Goal: Transaction & Acquisition: Purchase product/service

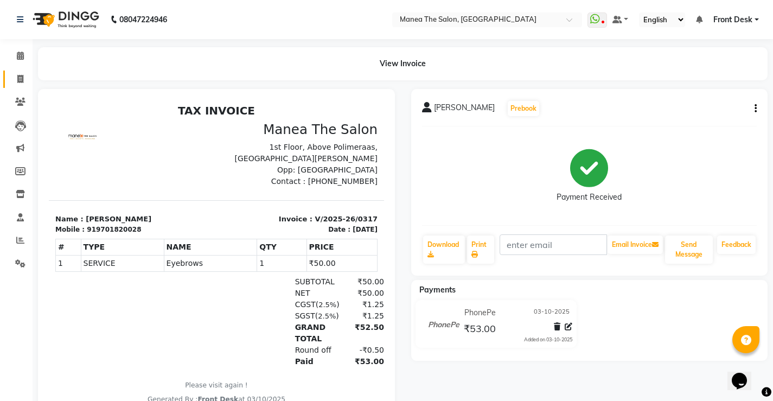
click at [23, 74] on li "Invoice" at bounding box center [16, 79] width 33 height 23
click at [18, 75] on icon at bounding box center [20, 79] width 6 height 8
select select "service"
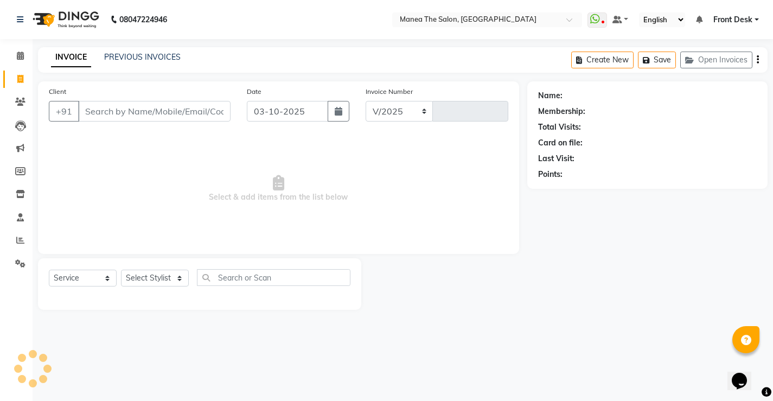
select select "8986"
type input "0318"
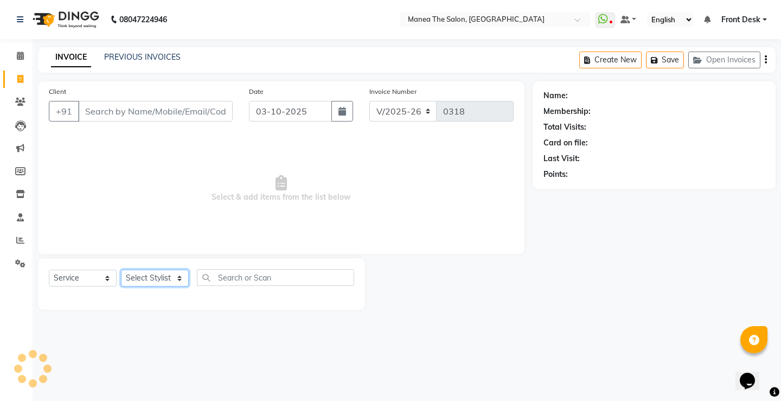
click at [157, 272] on select "Select Stylist" at bounding box center [155, 278] width 68 height 17
select select "91022"
click at [121, 270] on select "Select Stylist Front Desk Harish [PERSON_NAME] Sachin [PERSON_NAME] [PERSON_NAM…" at bounding box center [155, 278] width 68 height 17
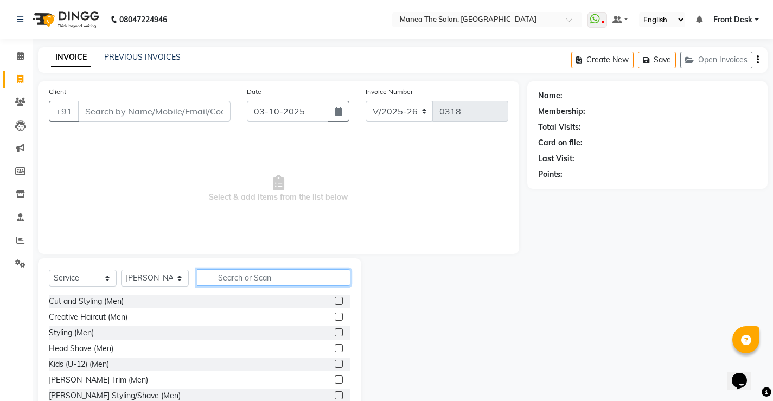
click at [220, 277] on input "text" at bounding box center [274, 277] width 154 height 17
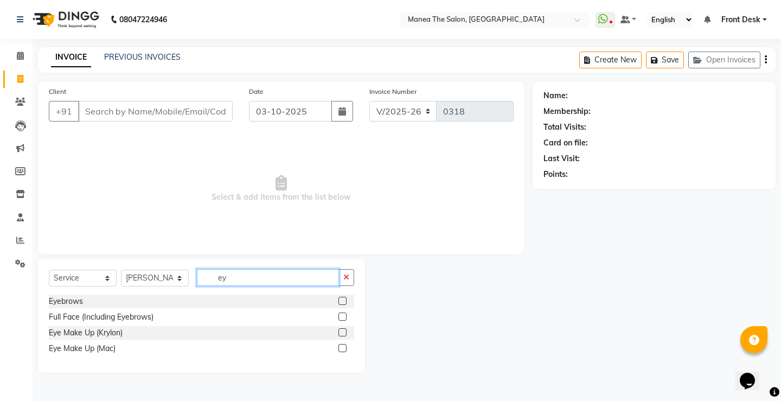
type input "ey"
click at [187, 296] on div "Eyebrows" at bounding box center [201, 302] width 305 height 14
click at [184, 299] on div "Eyebrows" at bounding box center [201, 302] width 305 height 14
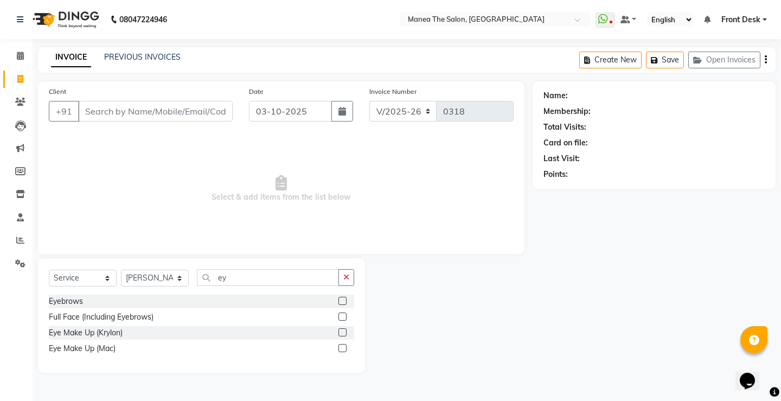
click at [184, 299] on div "Eyebrows" at bounding box center [201, 302] width 305 height 14
drag, startPoint x: 184, startPoint y: 299, endPoint x: 222, endPoint y: 313, distance: 41.0
click at [215, 311] on div "Eyebrows Full Face (Including Eyebrows) Eye Make Up (Krylon) Eye Make Up (Mac)" at bounding box center [201, 326] width 305 height 63
click at [347, 304] on div at bounding box center [347, 302] width 16 height 14
click at [345, 303] on label at bounding box center [343, 301] width 8 height 8
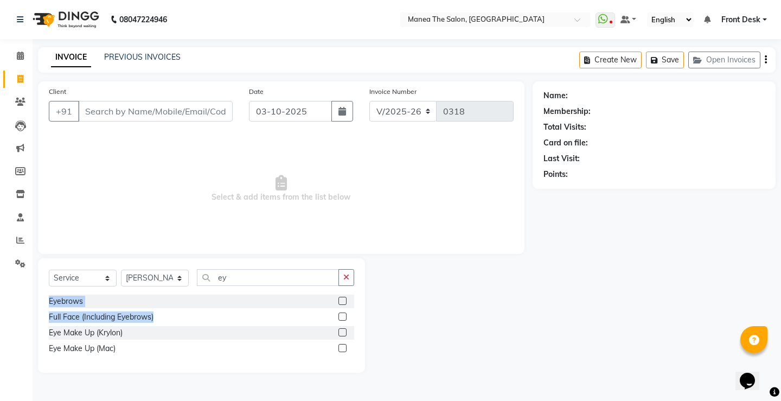
click at [345, 303] on input "checkbox" at bounding box center [342, 301] width 7 height 7
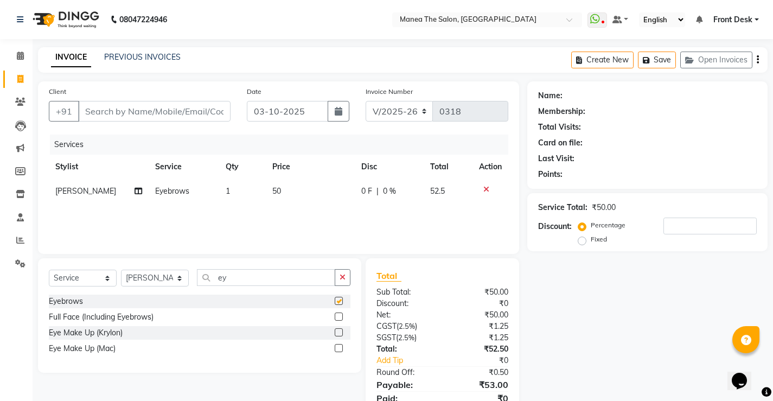
checkbox input "false"
click at [99, 110] on input "Client" at bounding box center [154, 111] width 152 height 21
type input "8"
type input "0"
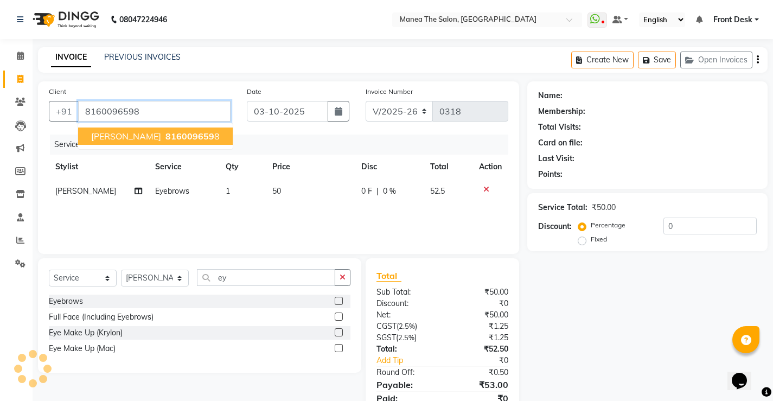
type input "8160096598"
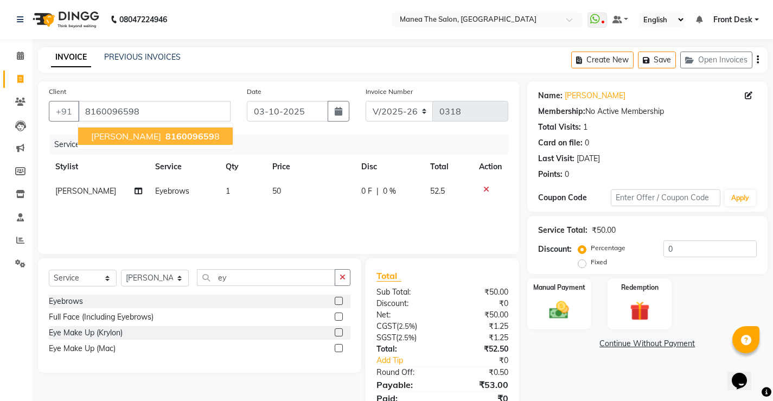
click at [165, 137] on span "816009659" at bounding box center [189, 136] width 49 height 11
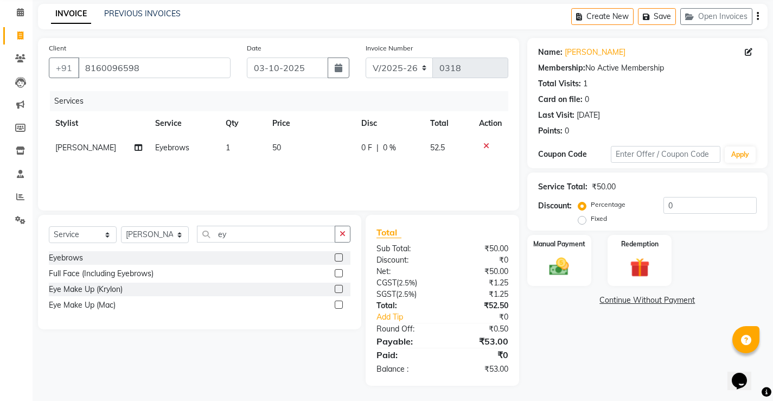
scroll to position [44, 0]
click at [546, 266] on img at bounding box center [559, 265] width 33 height 23
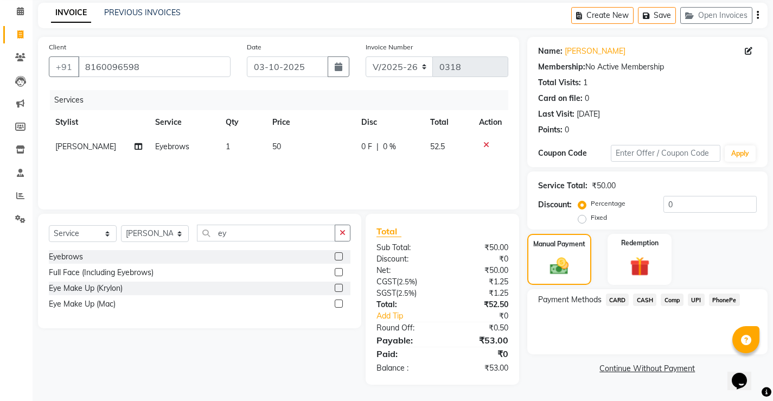
click at [729, 298] on span "PhonePe" at bounding box center [724, 300] width 31 height 12
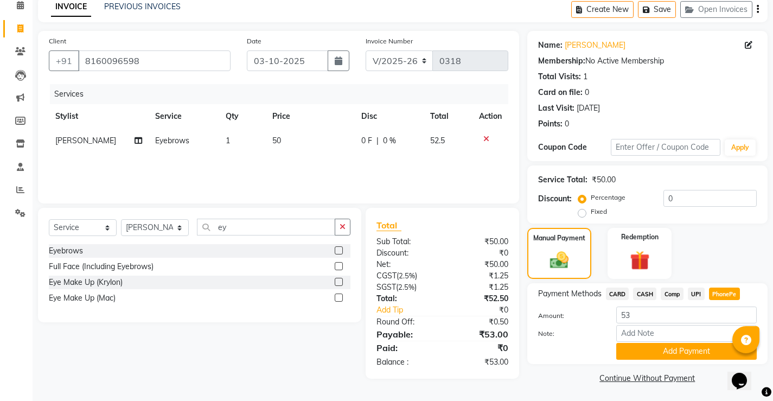
scroll to position [52, 0]
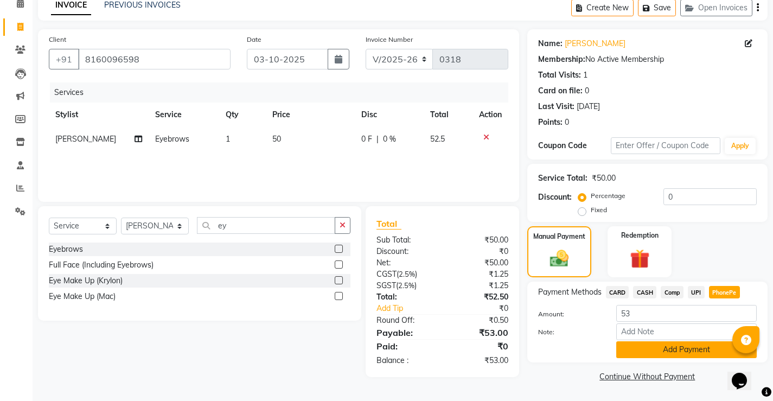
click at [688, 351] on button "Add Payment" at bounding box center [686, 349] width 141 height 17
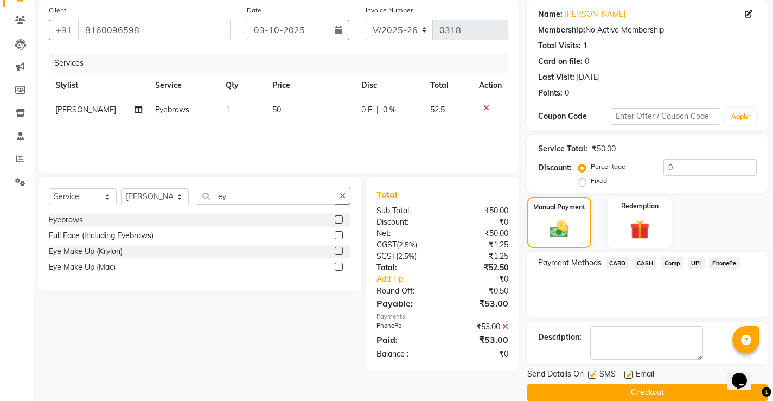
scroll to position [98, 0]
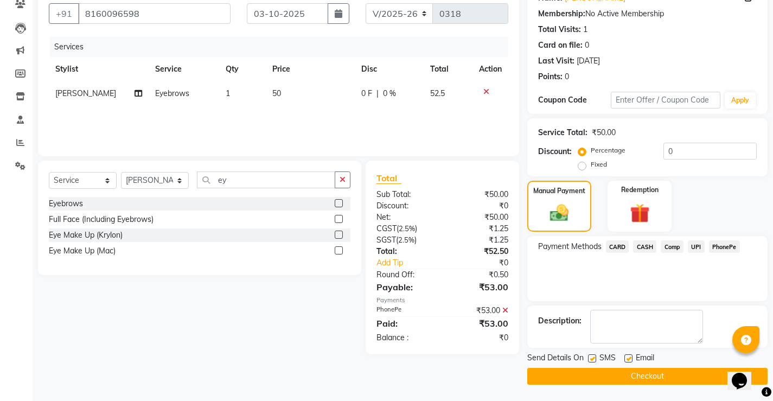
click at [684, 374] on button "Checkout" at bounding box center [647, 376] width 240 height 17
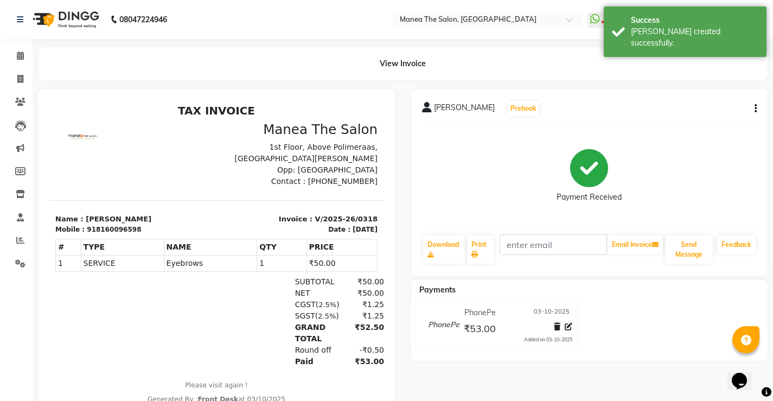
click at [119, 297] on div at bounding box center [108, 321] width 107 height 91
click at [19, 58] on icon at bounding box center [20, 56] width 7 height 8
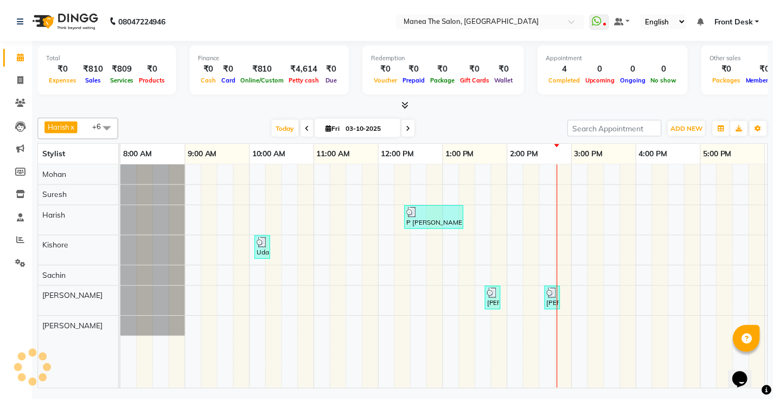
scroll to position [0, 258]
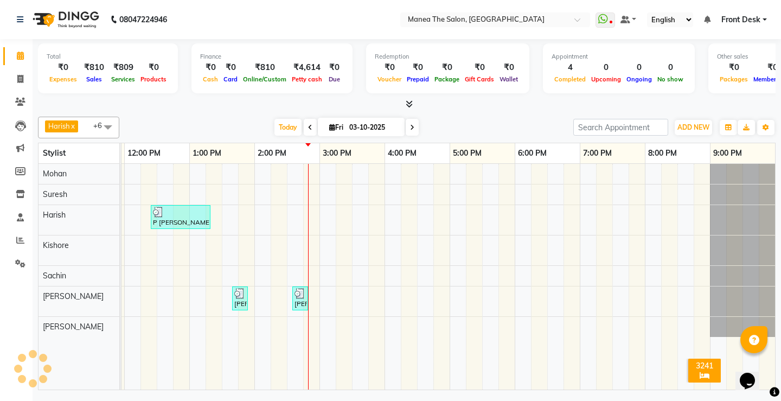
click at [82, 9] on img at bounding box center [65, 19] width 74 height 30
click at [20, 102] on icon at bounding box center [20, 102] width 10 height 8
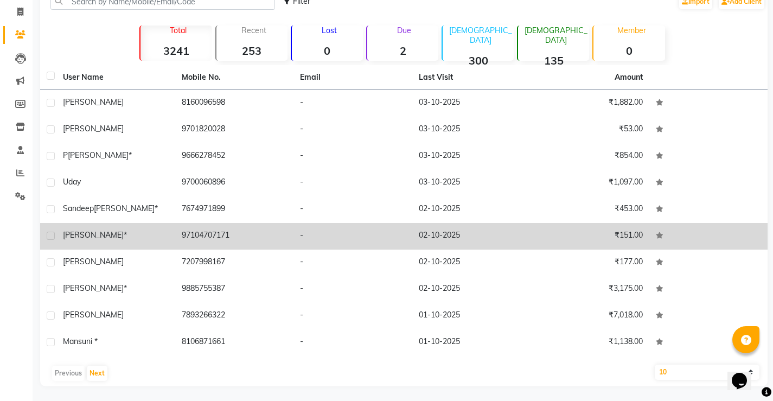
scroll to position [69, 0]
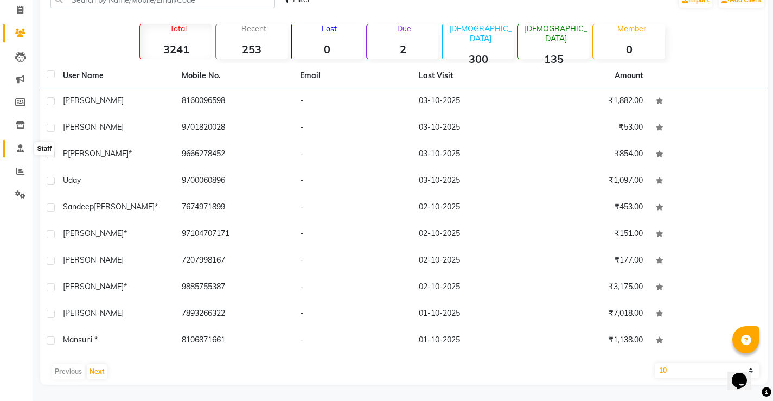
click at [20, 151] on icon at bounding box center [20, 148] width 7 height 8
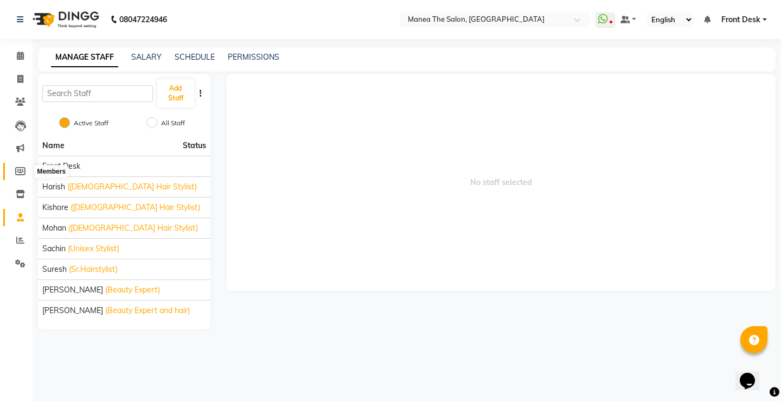
click at [21, 170] on icon at bounding box center [20, 171] width 10 height 8
select select
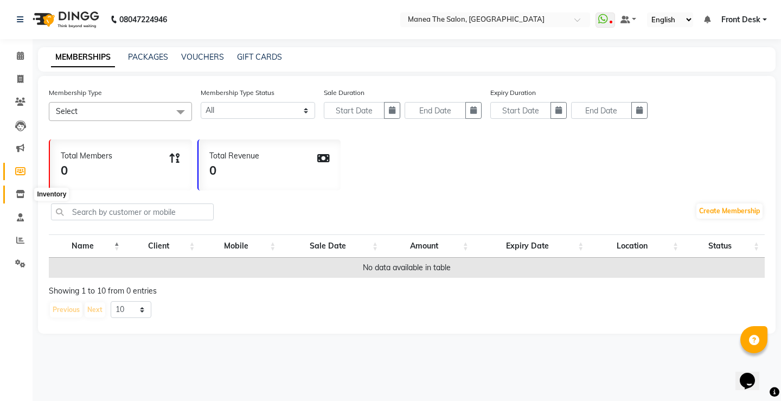
click at [24, 197] on icon at bounding box center [20, 194] width 9 height 8
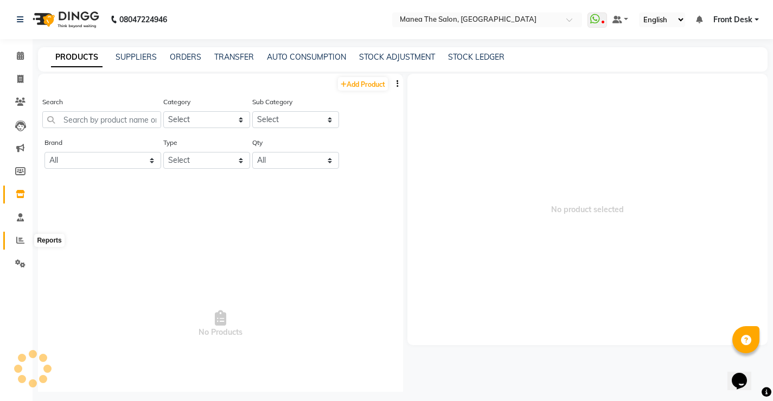
click at [16, 241] on icon at bounding box center [20, 240] width 8 height 8
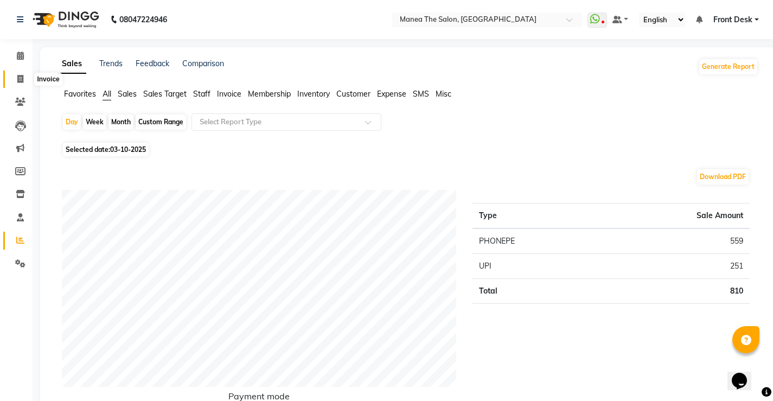
click at [20, 75] on icon at bounding box center [20, 79] width 6 height 8
select select "service"
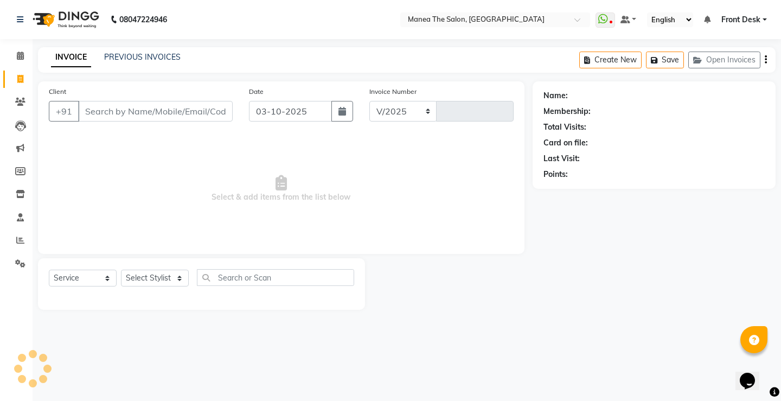
select select "8986"
type input "0319"
click at [139, 60] on link "PREVIOUS INVOICES" at bounding box center [142, 57] width 76 height 10
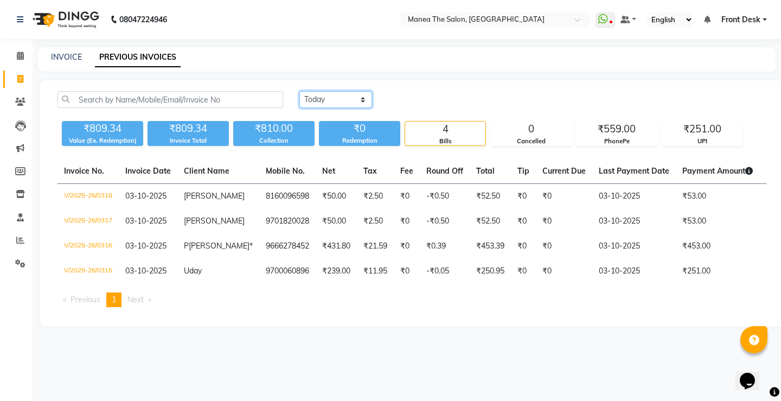
click at [363, 103] on select "[DATE] [DATE] Custom Range" at bounding box center [335, 99] width 73 height 17
click at [299, 91] on select "[DATE] [DATE] Custom Range" at bounding box center [335, 99] width 73 height 17
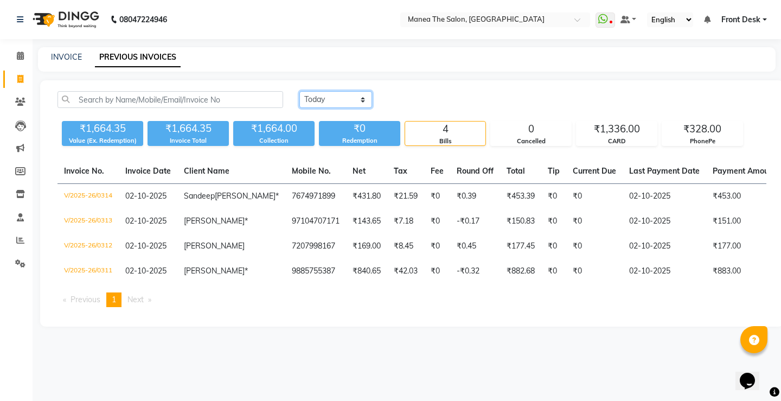
click at [362, 99] on select "[DATE] [DATE] Custom Range" at bounding box center [335, 99] width 73 height 17
select select "range"
click at [299, 91] on select "[DATE] [DATE] Custom Range" at bounding box center [335, 99] width 73 height 17
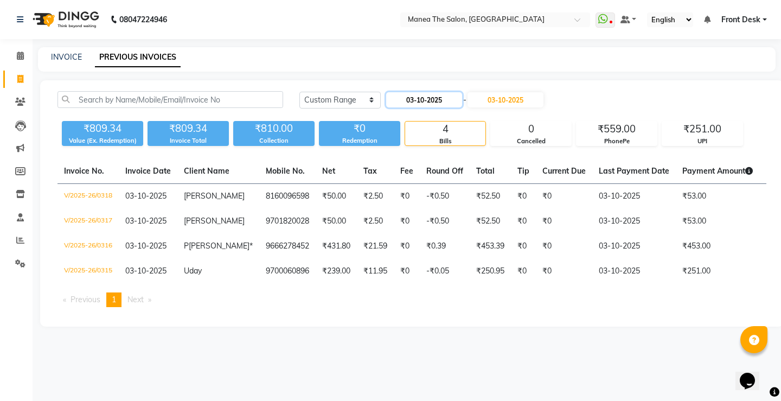
click at [413, 96] on input "03-10-2025" at bounding box center [424, 99] width 76 height 15
select select "10"
select select "2025"
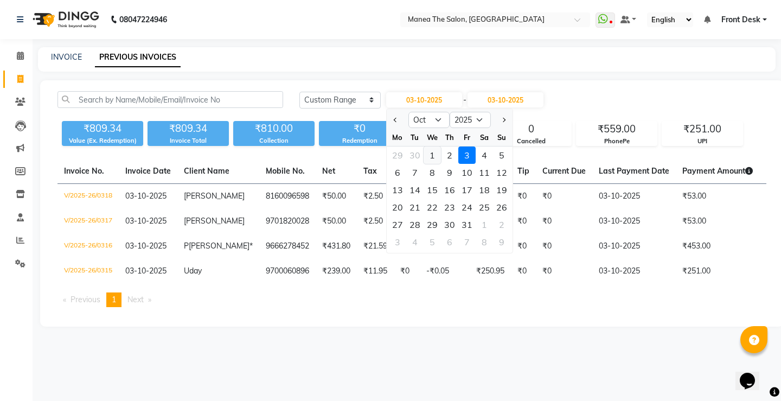
click at [436, 156] on div "1" at bounding box center [432, 154] width 17 height 17
type input "01-10-2025"
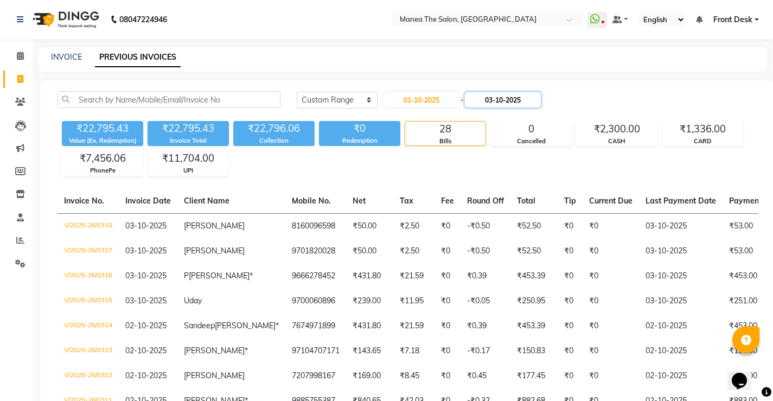
drag, startPoint x: 511, startPoint y: 101, endPoint x: 482, endPoint y: 104, distance: 28.9
click at [511, 102] on input "03-10-2025" at bounding box center [503, 99] width 76 height 15
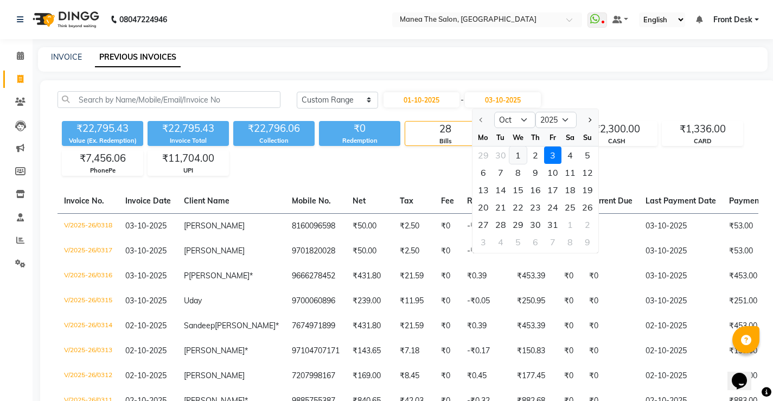
click at [519, 155] on div "1" at bounding box center [517, 154] width 17 height 17
type input "01-10-2025"
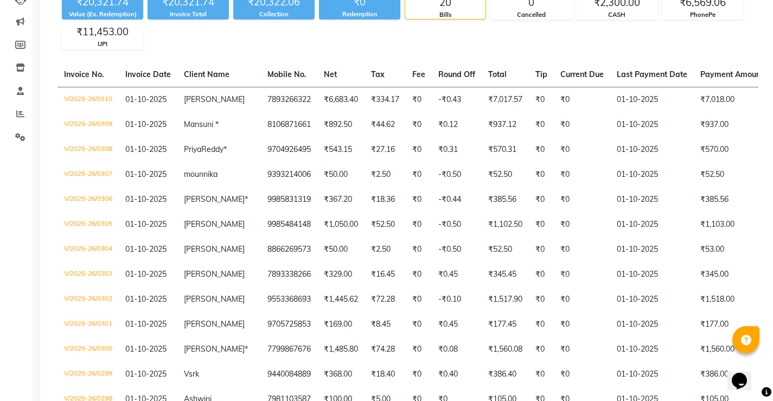
scroll to position [75, 0]
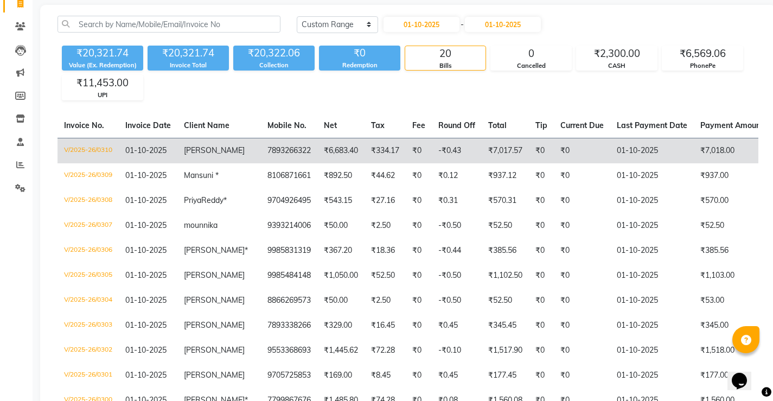
click at [78, 149] on td "V/2025-26/0310" at bounding box center [88, 150] width 61 height 25
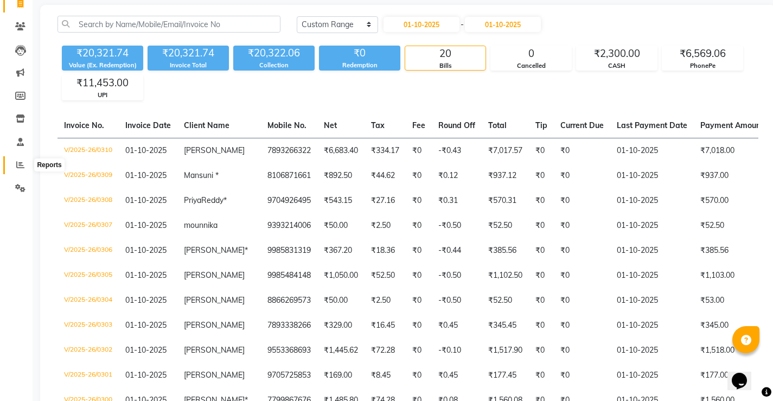
click at [22, 164] on icon at bounding box center [20, 165] width 8 height 8
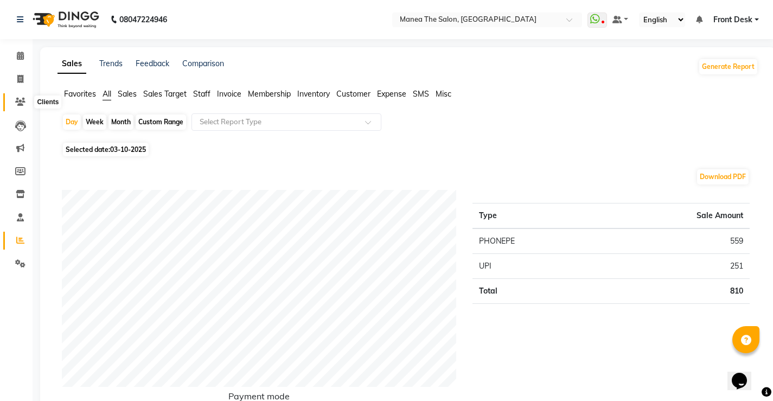
click at [18, 100] on icon at bounding box center [20, 102] width 10 height 8
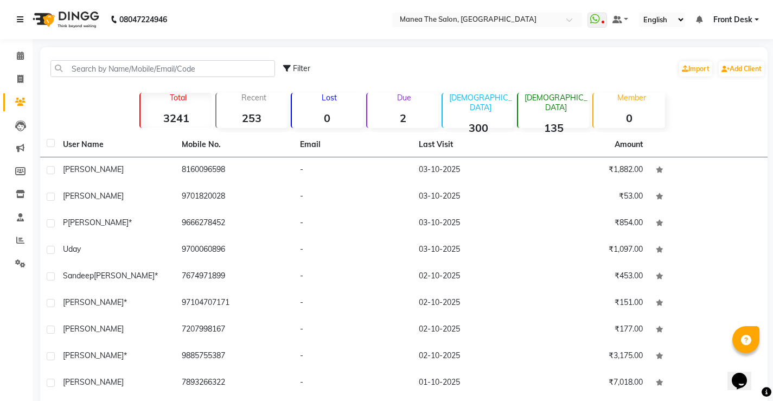
click at [20, 16] on icon at bounding box center [20, 20] width 7 height 8
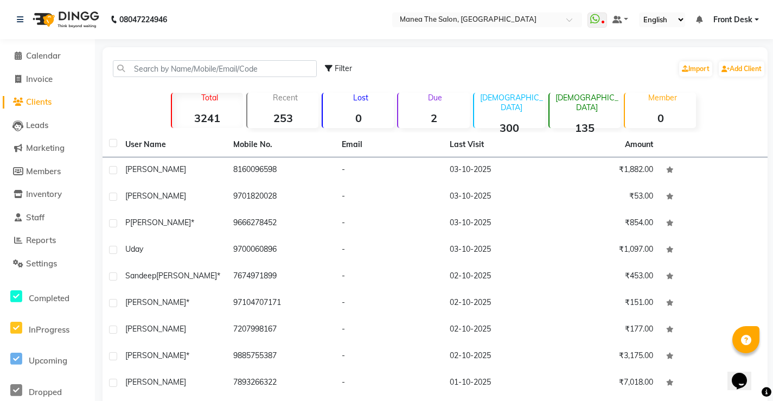
click at [47, 183] on li "Inventory" at bounding box center [47, 194] width 95 height 23
click at [54, 149] on span "Marketing" at bounding box center [45, 148] width 39 height 10
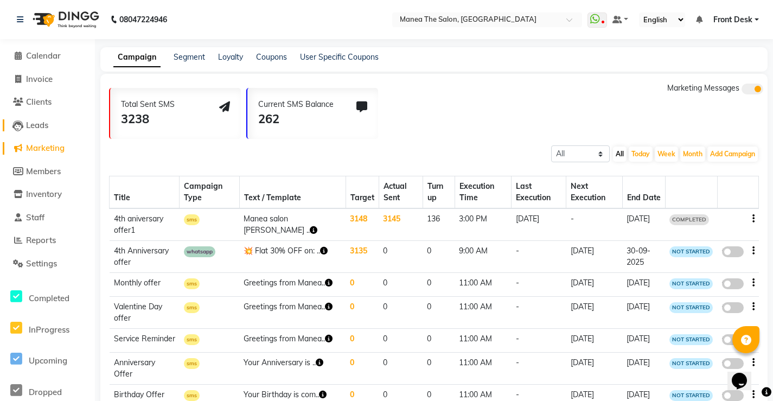
click at [47, 124] on span "Leads" at bounding box center [37, 125] width 22 height 10
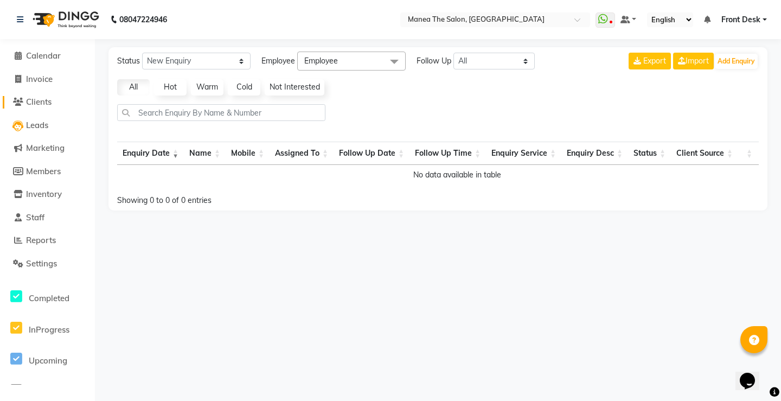
click at [44, 103] on span "Clients" at bounding box center [38, 102] width 25 height 10
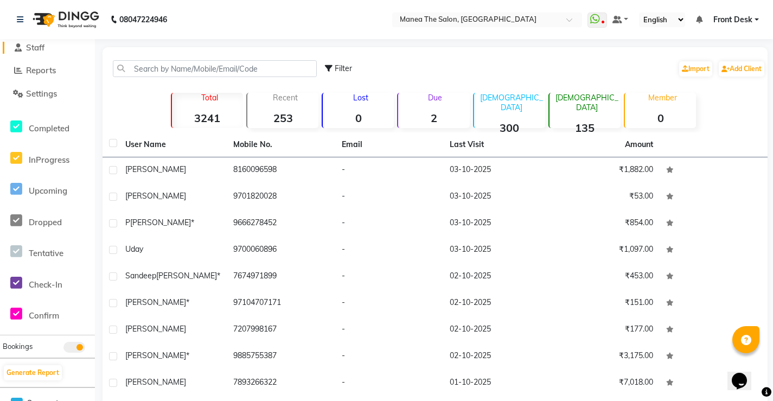
click at [41, 50] on span "Staff" at bounding box center [35, 47] width 18 height 10
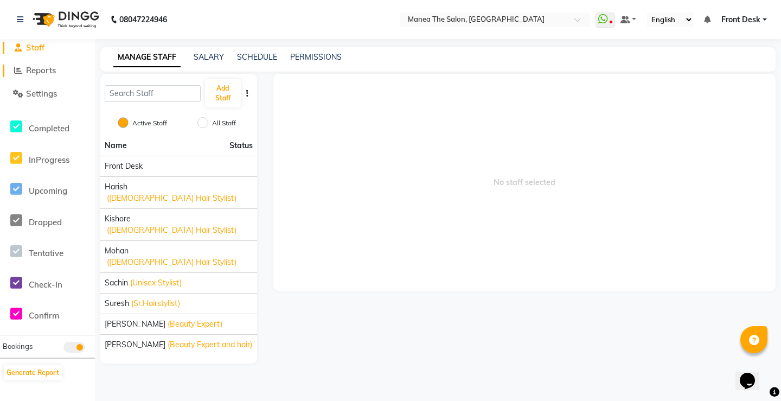
click at [26, 73] on span "Reports" at bounding box center [41, 70] width 30 height 10
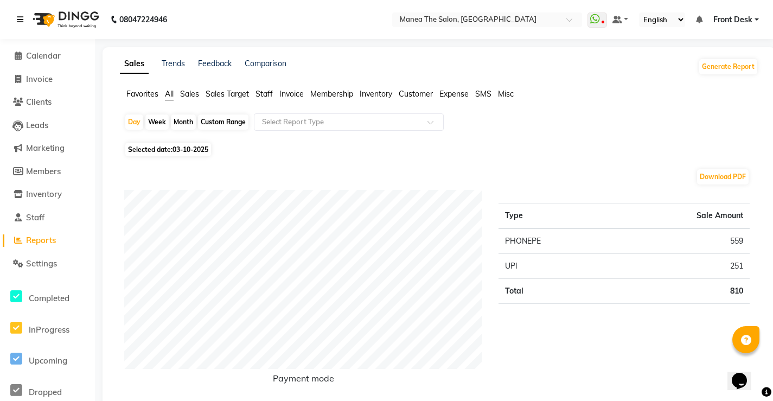
click at [18, 18] on icon at bounding box center [20, 20] width 7 height 8
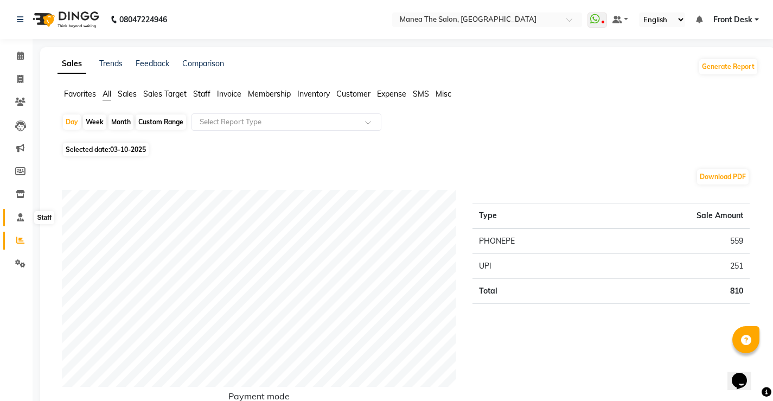
click at [22, 218] on icon at bounding box center [20, 217] width 7 height 8
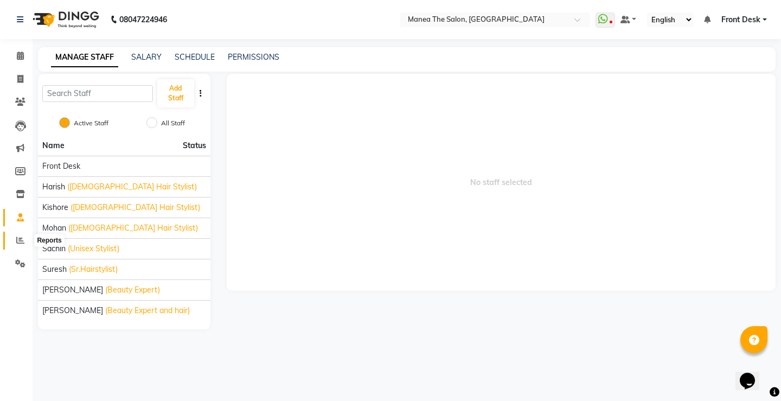
click at [17, 235] on span at bounding box center [20, 240] width 19 height 12
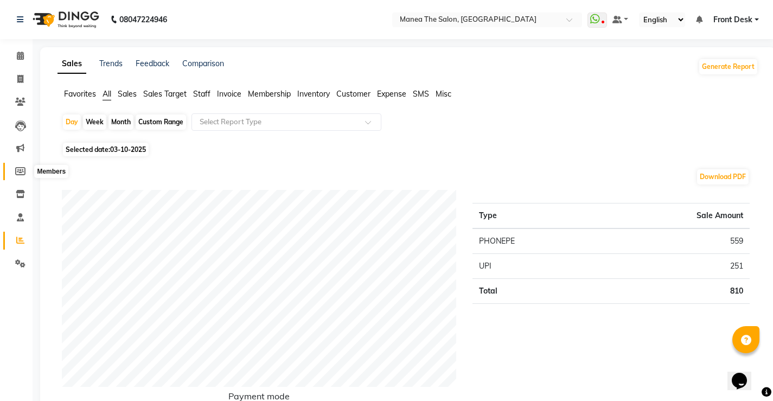
click at [18, 171] on icon at bounding box center [20, 171] width 10 height 8
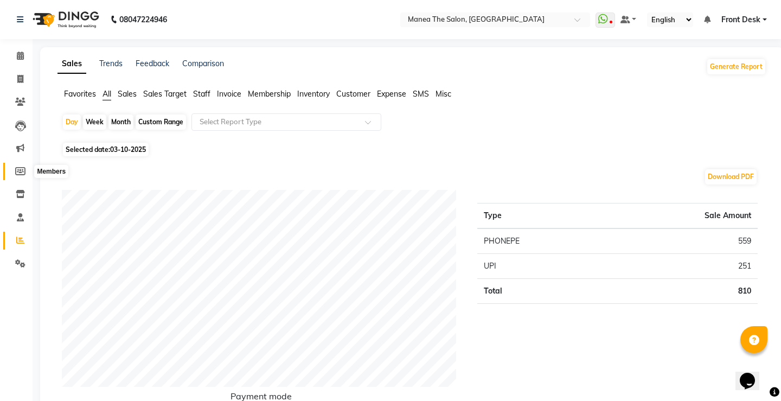
select select
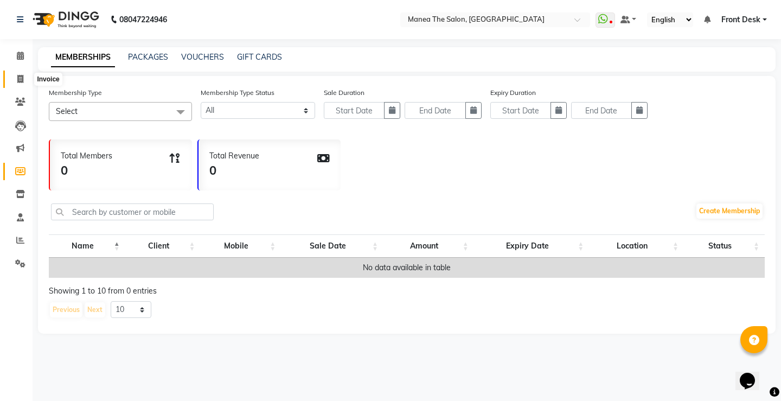
click at [18, 78] on icon at bounding box center [20, 79] width 6 height 8
select select "service"
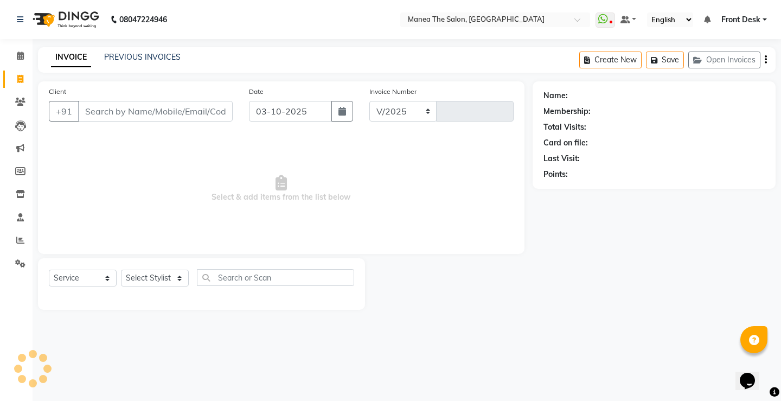
select select "8986"
type input "0319"
click at [139, 110] on input "Client" at bounding box center [155, 111] width 155 height 21
type input "9573214985"
click at [211, 112] on span "Add Client" at bounding box center [204, 111] width 43 height 11
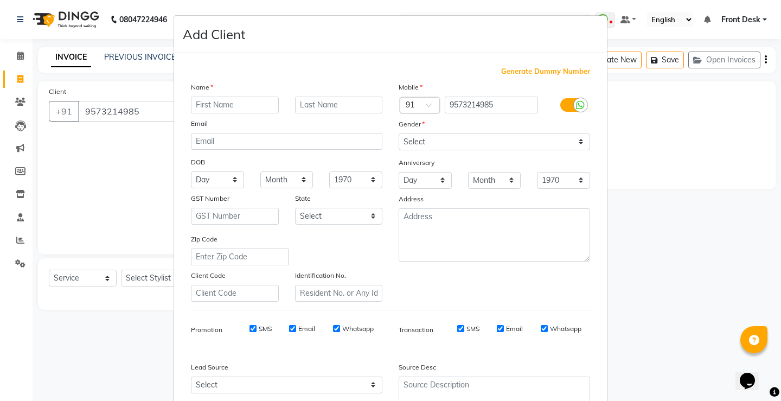
click at [227, 101] on input "text" at bounding box center [235, 105] width 88 height 17
click at [208, 105] on input "akshra" at bounding box center [235, 105] width 88 height 17
click at [248, 109] on input "[PERSON_NAME]" at bounding box center [235, 105] width 88 height 17
type input "[PERSON_NAME]"
click at [85, 200] on ngb-modal-window "Add Client Generate Dummy Number Name [PERSON_NAME] Email DOB Day 01 02 03 04 0…" at bounding box center [390, 200] width 781 height 401
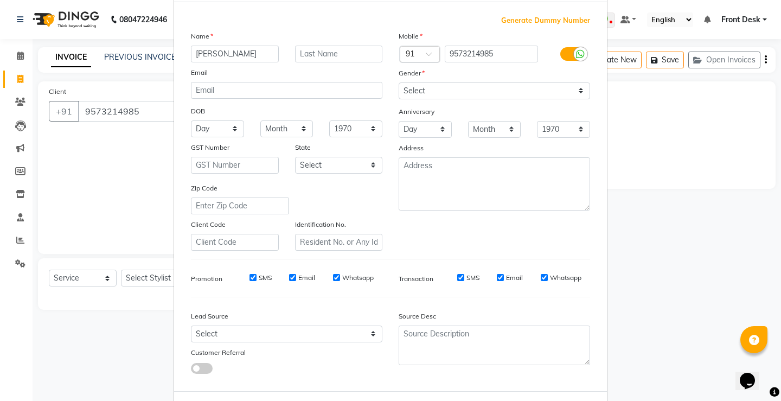
scroll to position [100, 0]
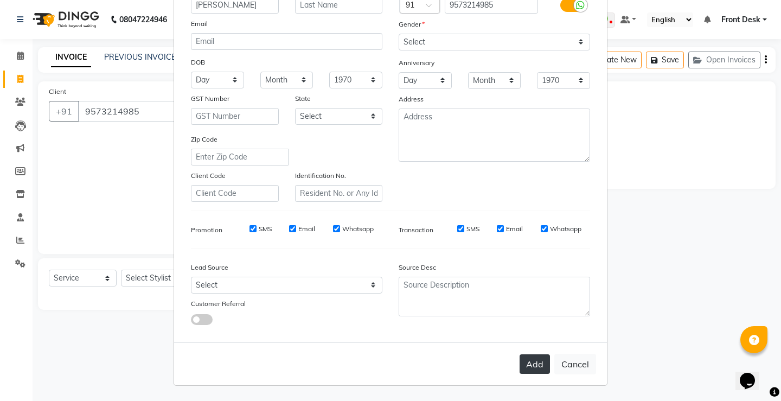
click at [534, 359] on button "Add" at bounding box center [535, 364] width 30 height 20
click at [526, 363] on button "Add" at bounding box center [535, 364] width 30 height 20
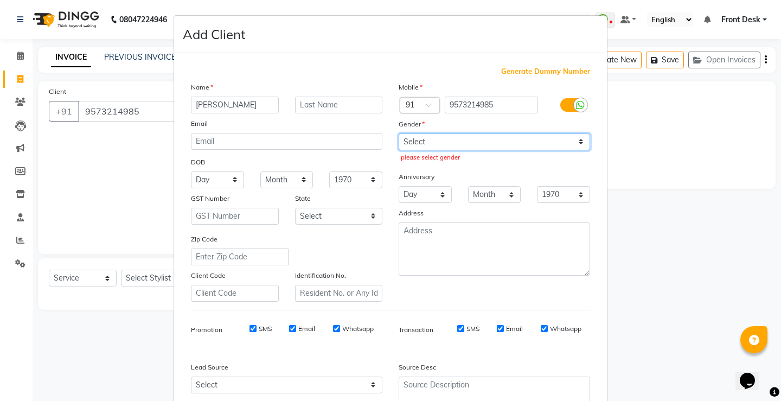
click at [556, 133] on select "Select [DEMOGRAPHIC_DATA] [DEMOGRAPHIC_DATA] Other Prefer Not To Say" at bounding box center [495, 141] width 192 height 17
select select "[DEMOGRAPHIC_DATA]"
click at [399, 133] on select "Select [DEMOGRAPHIC_DATA] [DEMOGRAPHIC_DATA] Other Prefer Not To Say" at bounding box center [495, 141] width 192 height 17
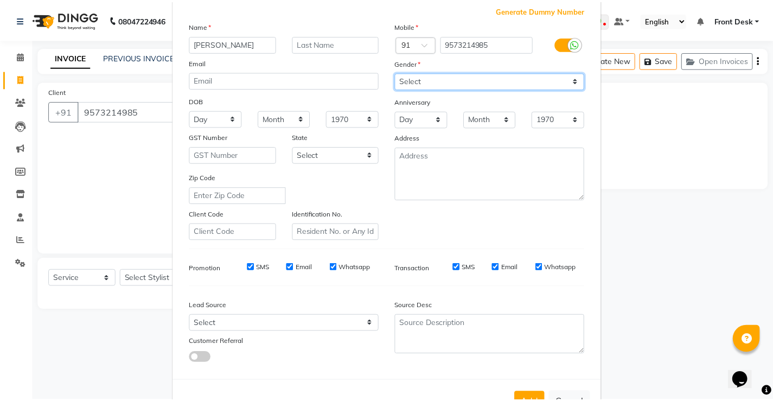
scroll to position [100, 0]
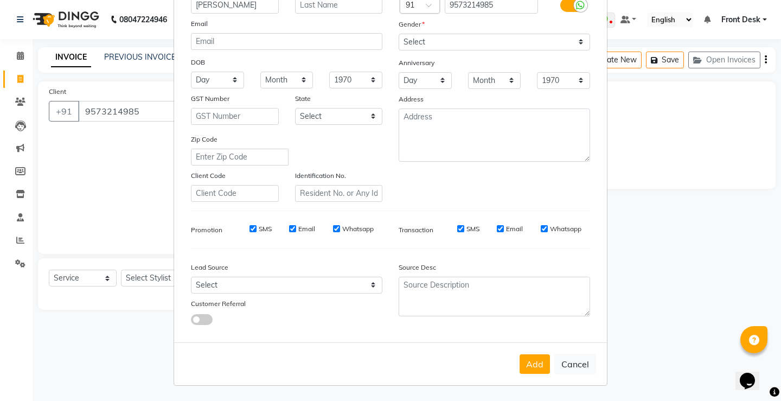
click at [533, 363] on button "Add" at bounding box center [535, 364] width 30 height 20
select select
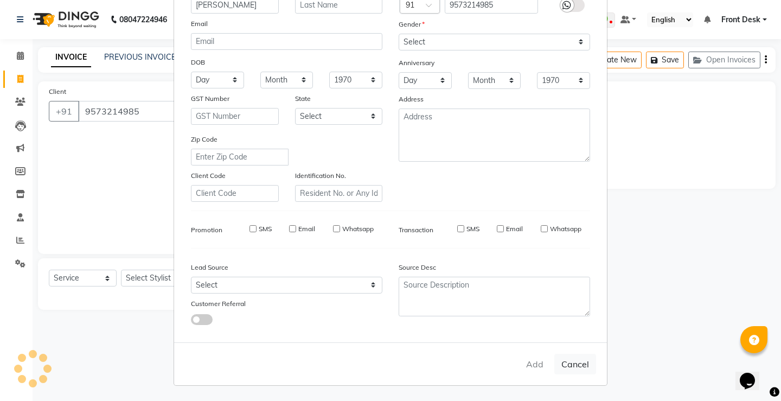
select select
checkbox input "false"
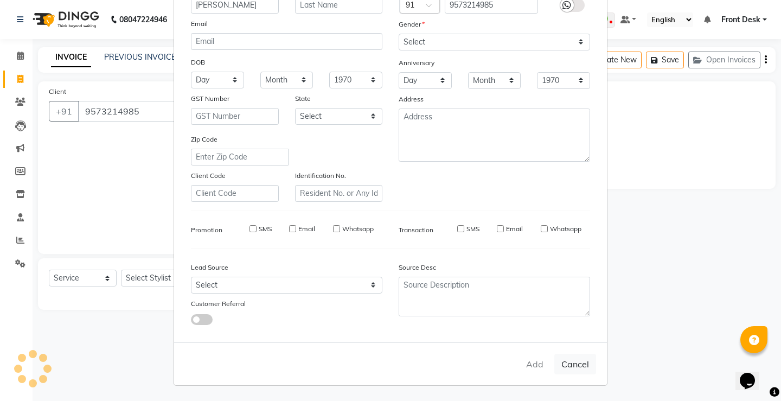
checkbox input "false"
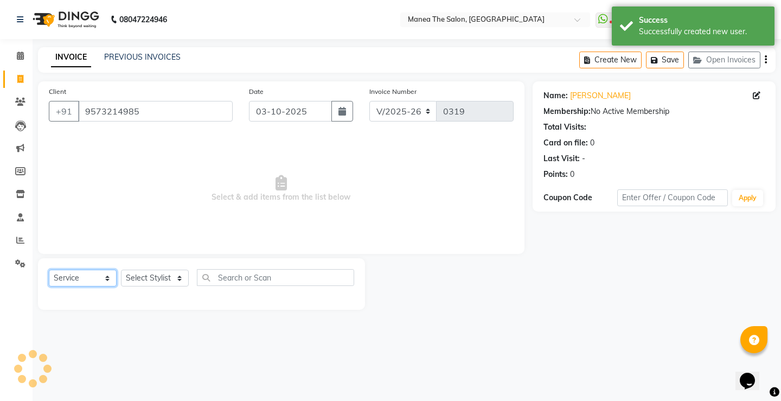
click at [105, 280] on select "Select Service Product Membership Package Voucher Prepaid Gift Card" at bounding box center [83, 278] width 68 height 17
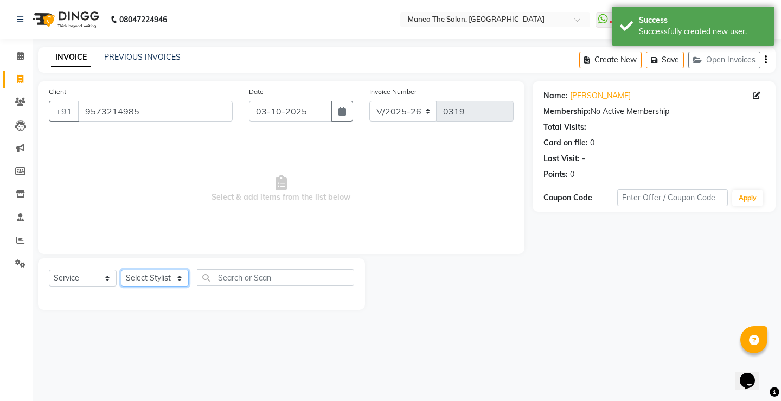
click at [157, 277] on select "Select Stylist Front Desk Harish [PERSON_NAME] Sachin [PERSON_NAME] [PERSON_NAM…" at bounding box center [155, 278] width 68 height 17
select select "91018"
click at [121, 270] on select "Select Stylist Front Desk Harish [PERSON_NAME] Sachin [PERSON_NAME] [PERSON_NAM…" at bounding box center [155, 278] width 68 height 17
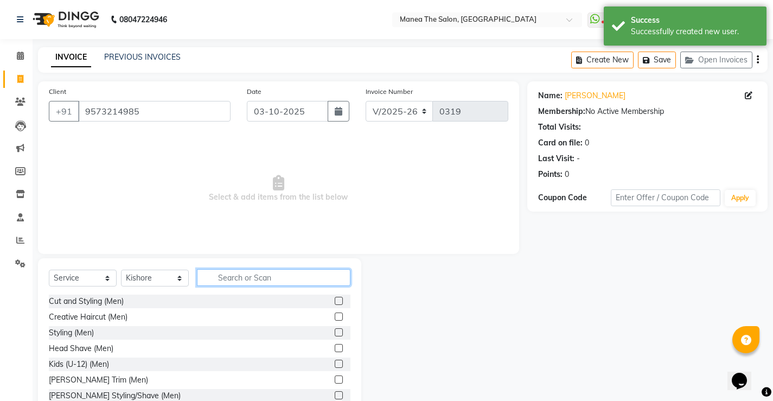
click at [266, 278] on input "text" at bounding box center [274, 277] width 154 height 17
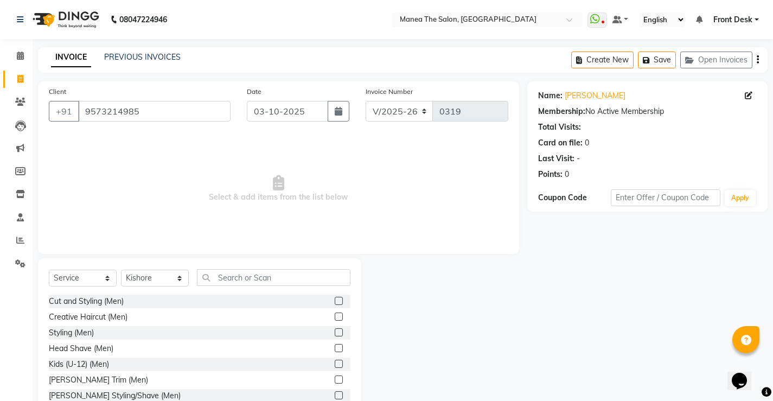
click at [119, 382] on div "[PERSON_NAME] Trim (Men)" at bounding box center [200, 380] width 302 height 14
click at [104, 378] on div "[PERSON_NAME] Trim (Men)" at bounding box center [98, 379] width 99 height 11
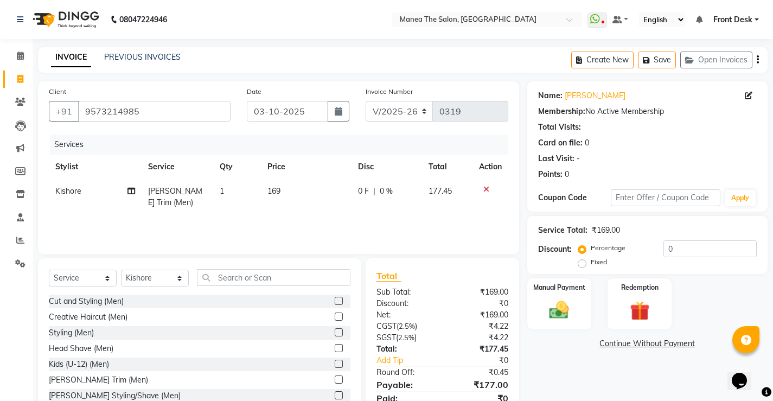
click at [335, 377] on label at bounding box center [339, 379] width 8 height 8
click at [335, 377] on input "checkbox" at bounding box center [338, 380] width 7 height 7
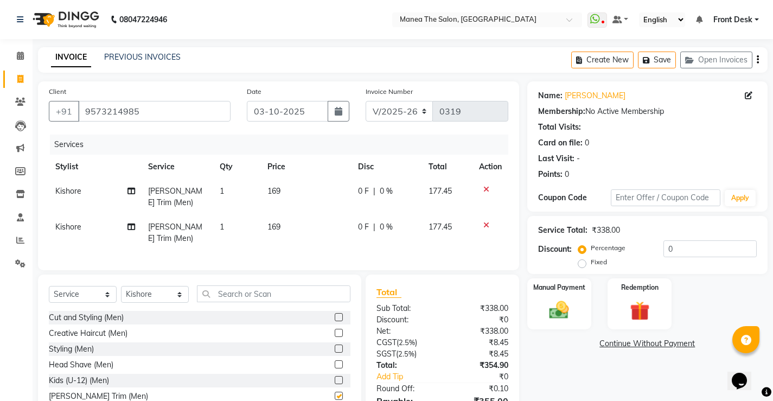
checkbox input "false"
click at [484, 222] on icon at bounding box center [486, 225] width 6 height 8
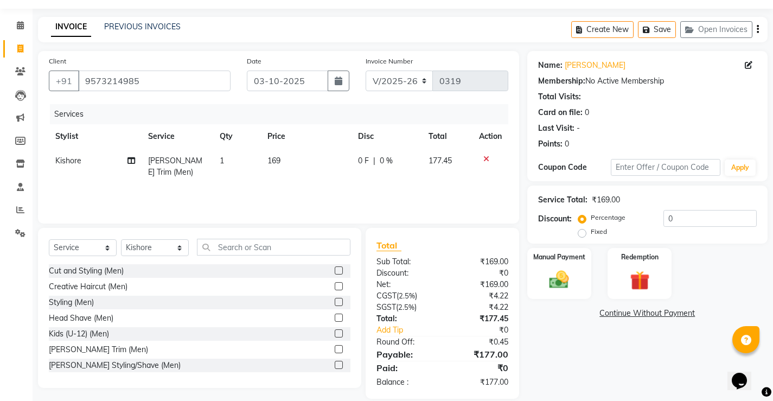
scroll to position [44, 0]
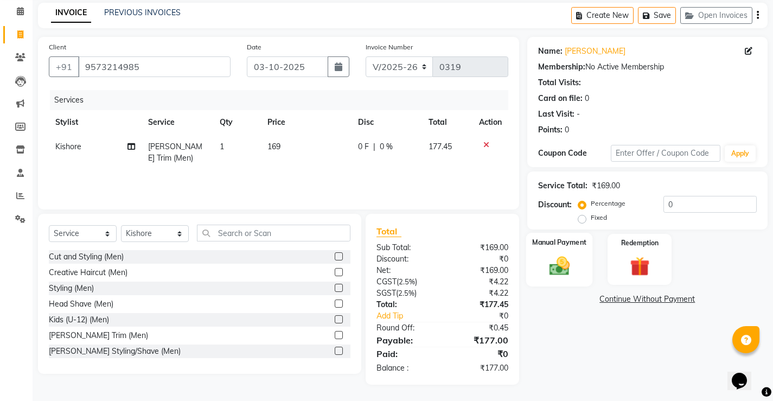
click at [554, 274] on img at bounding box center [559, 265] width 33 height 23
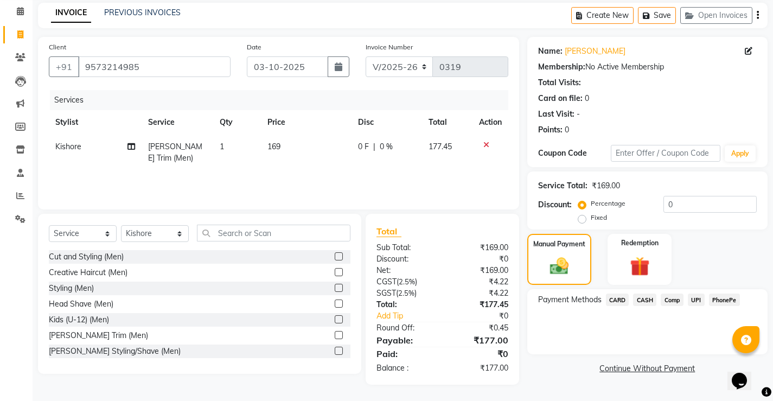
click at [718, 298] on span "PhonePe" at bounding box center [724, 300] width 31 height 12
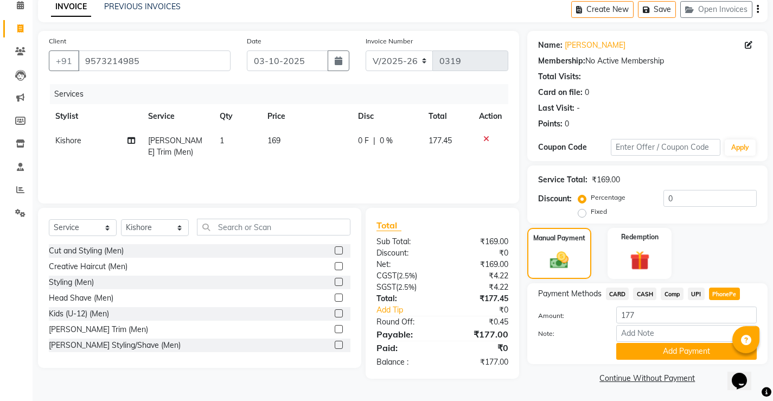
scroll to position [52, 0]
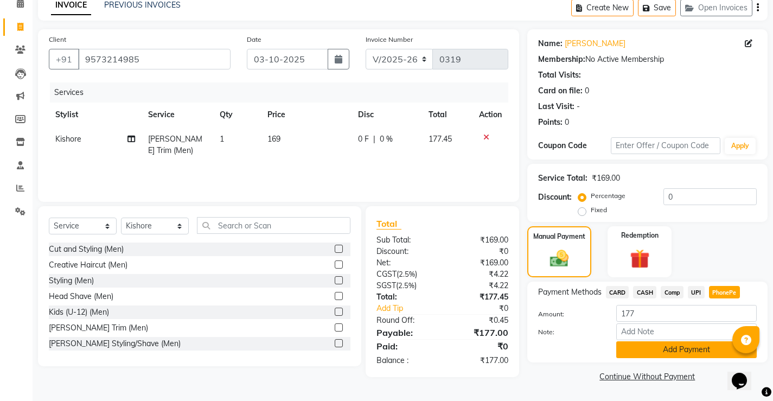
click at [678, 353] on button "Add Payment" at bounding box center [686, 349] width 141 height 17
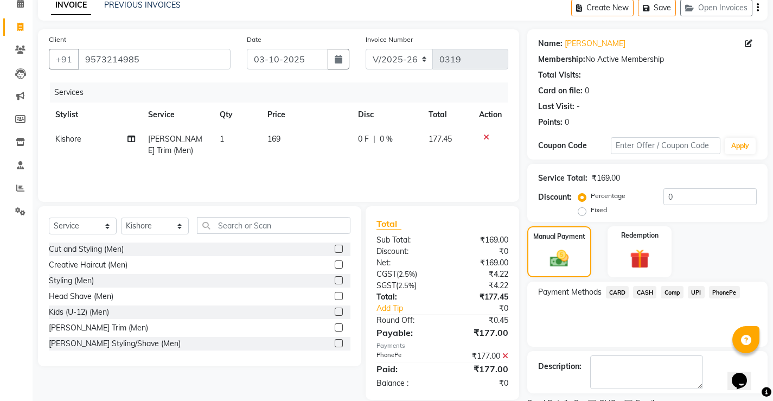
scroll to position [98, 0]
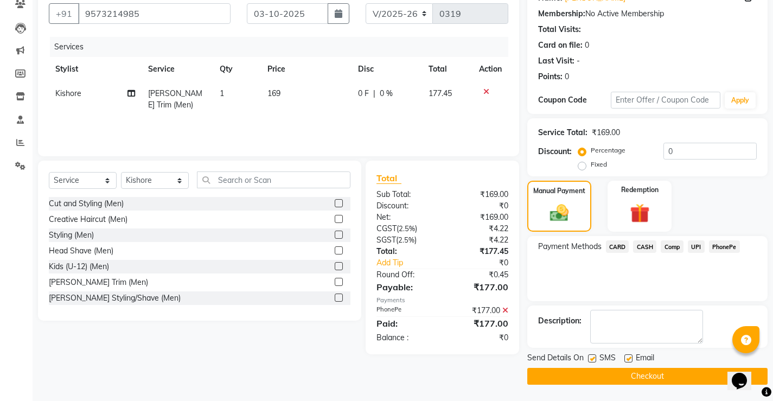
click at [667, 373] on button "Checkout" at bounding box center [647, 376] width 240 height 17
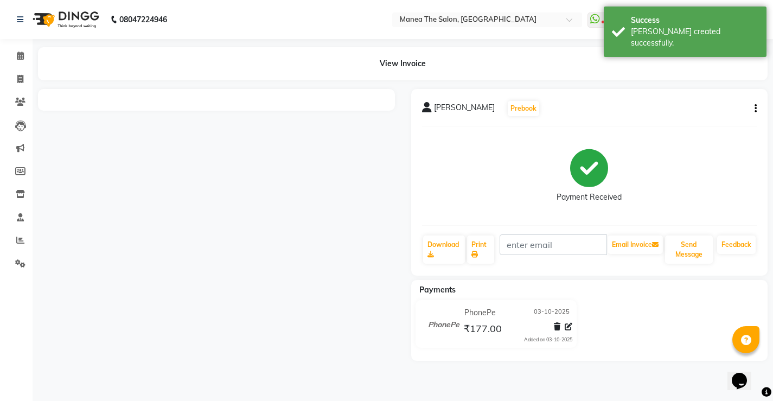
click at [667, 373] on div "08047224946 Select Location × Manea The Salon, Pragathi Nagar WhatsApp Status ✕…" at bounding box center [386, 200] width 773 height 401
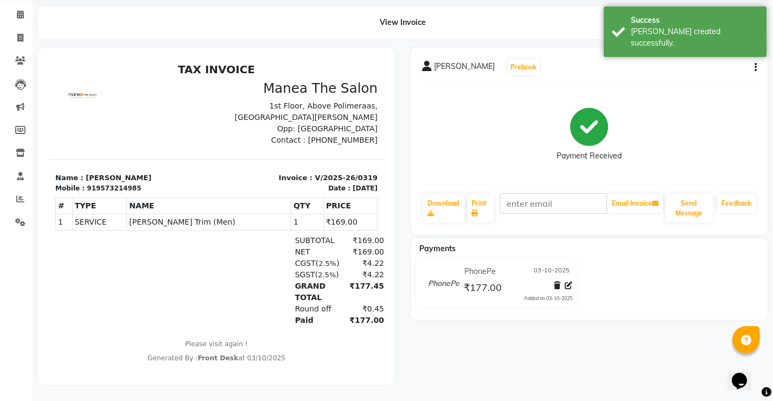
scroll to position [49, 0]
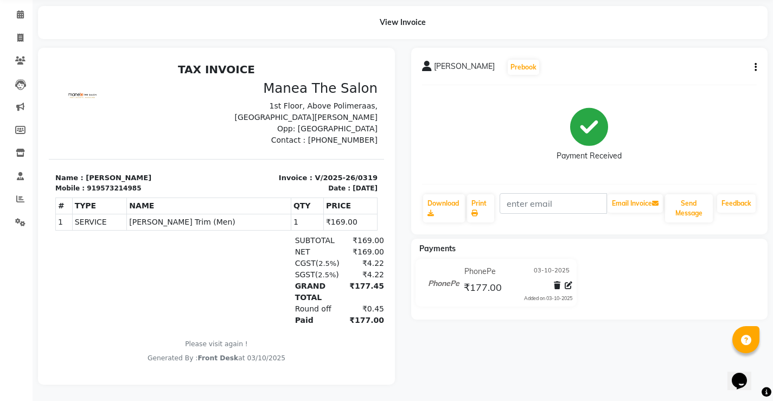
click at [519, 66] on div "[PERSON_NAME] Prebook" at bounding box center [589, 67] width 335 height 17
click at [514, 71] on div "[PERSON_NAME] Prebook Payment Received Download Print Email Invoice Send Messag…" at bounding box center [589, 141] width 357 height 187
click at [17, 34] on icon at bounding box center [20, 38] width 6 height 8
select select "8986"
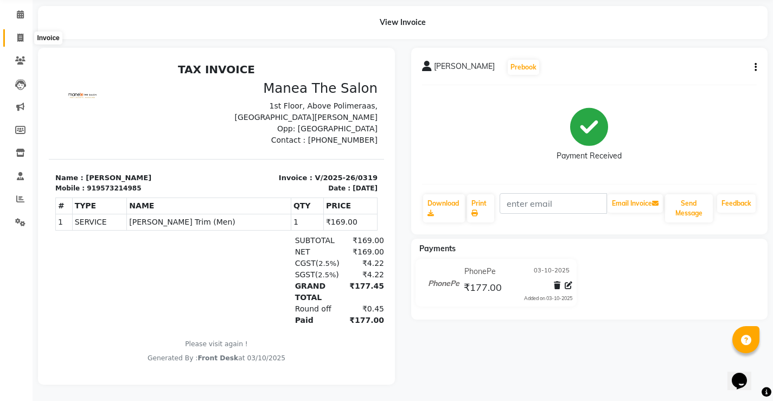
select select "service"
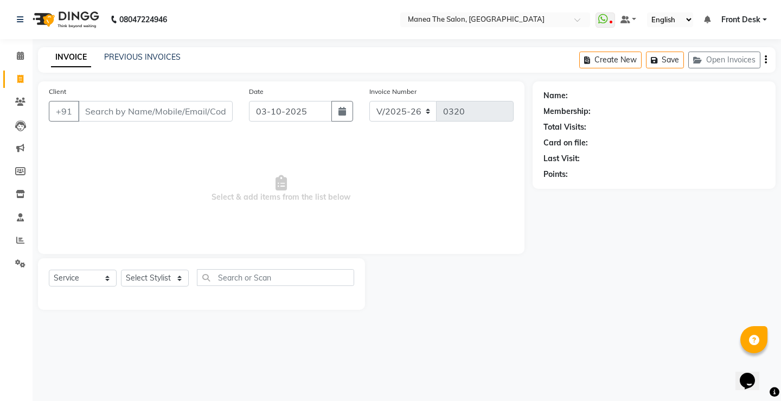
click at [149, 118] on input "Client" at bounding box center [155, 111] width 155 height 21
click at [155, 276] on select "Select Stylist Front Desk Harish [PERSON_NAME] Sachin [PERSON_NAME] [PERSON_NAM…" at bounding box center [155, 278] width 68 height 17
select select "91022"
click at [121, 270] on select "Select Stylist Front Desk Harish [PERSON_NAME] Sachin [PERSON_NAME] [PERSON_NAM…" at bounding box center [155, 278] width 68 height 17
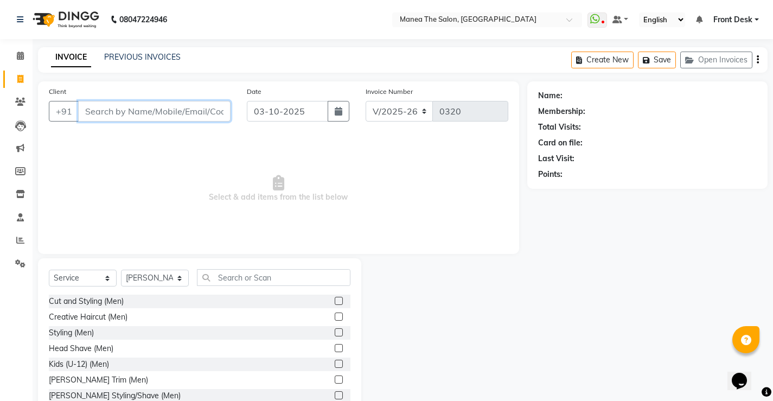
click at [139, 112] on input "Client" at bounding box center [154, 111] width 152 height 21
type input "9959741047"
click at [206, 107] on span "Add Client" at bounding box center [202, 111] width 43 height 11
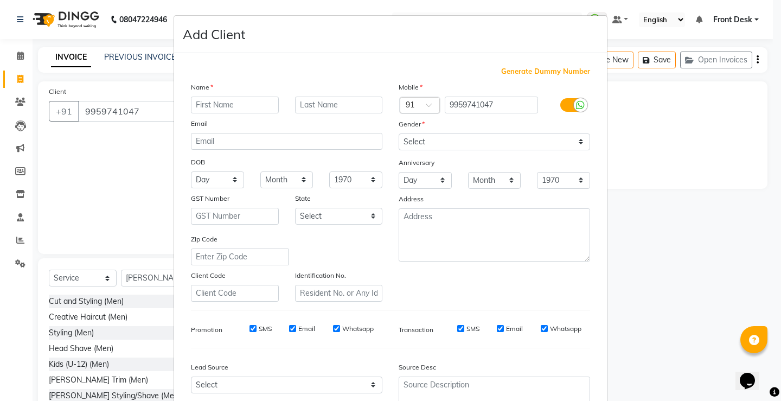
click at [252, 101] on input "text" at bounding box center [235, 105] width 88 height 17
type input "divya"
click at [505, 145] on select "Select [DEMOGRAPHIC_DATA] [DEMOGRAPHIC_DATA] Other Prefer Not To Say" at bounding box center [495, 141] width 192 height 17
select select "[DEMOGRAPHIC_DATA]"
click at [399, 133] on select "Select [DEMOGRAPHIC_DATA] [DEMOGRAPHIC_DATA] Other Prefer Not To Say" at bounding box center [495, 141] width 192 height 17
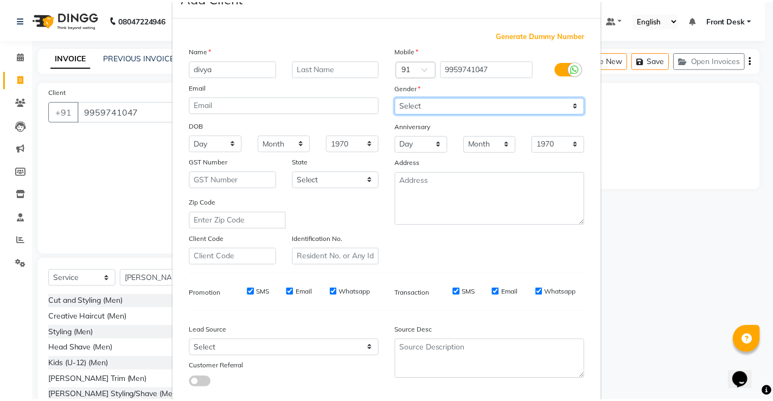
scroll to position [100, 0]
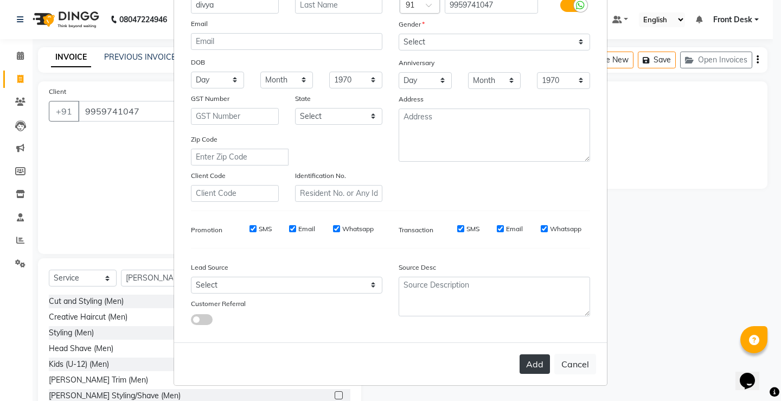
click at [525, 359] on button "Add" at bounding box center [535, 364] width 30 height 20
select select
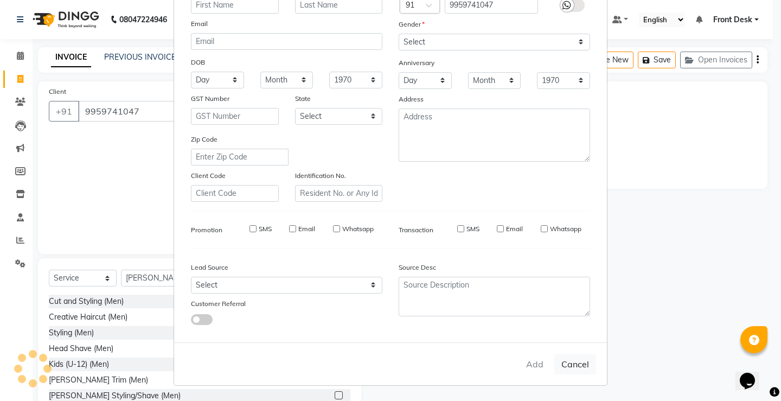
select select
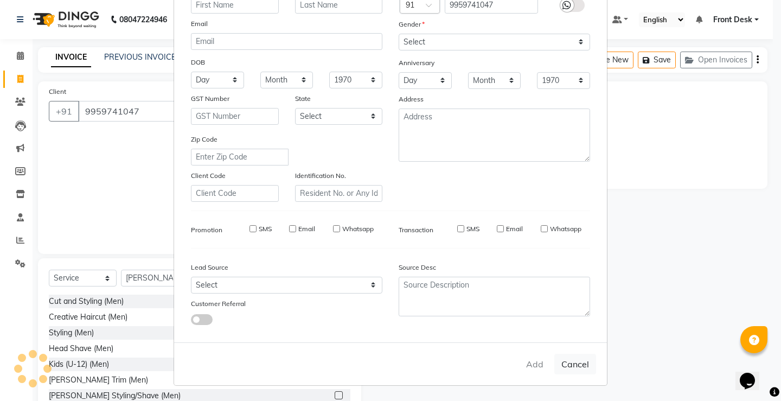
checkbox input "false"
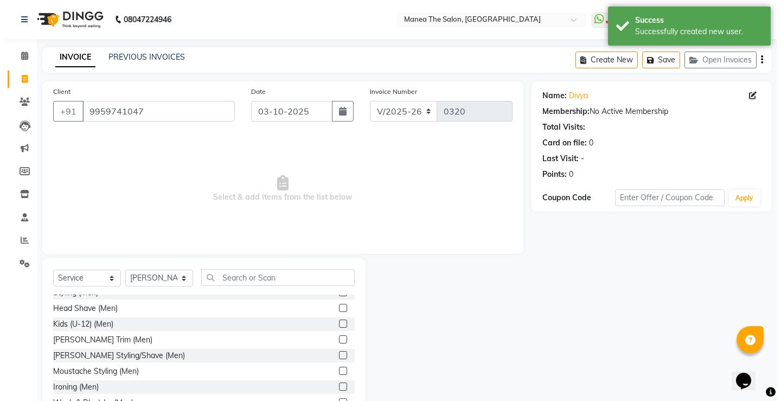
scroll to position [109, 0]
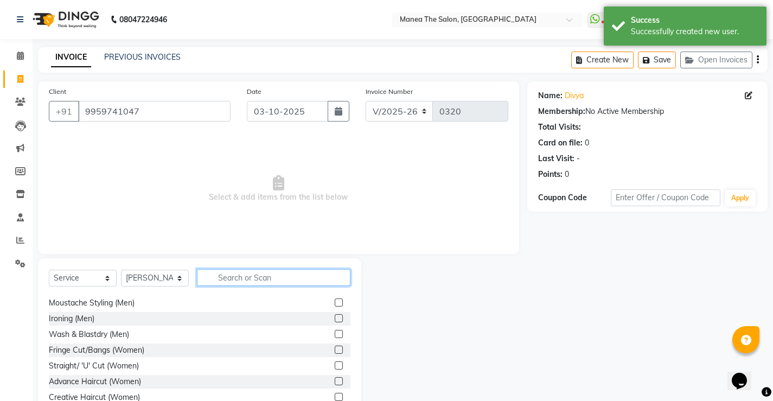
click at [259, 279] on input "text" at bounding box center [274, 277] width 154 height 17
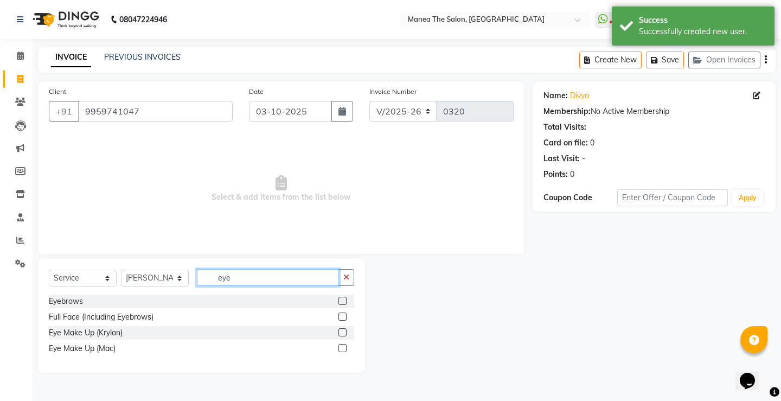
type input "eye"
click at [146, 301] on div "Eyebrows" at bounding box center [201, 302] width 305 height 14
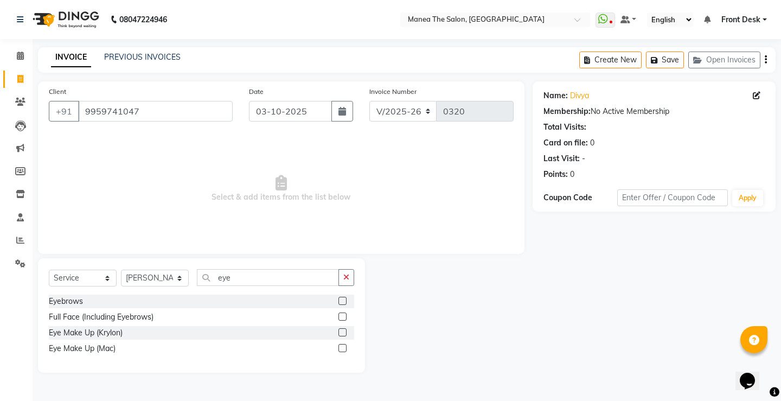
click at [339, 301] on label at bounding box center [343, 301] width 8 height 8
click at [339, 301] on input "checkbox" at bounding box center [342, 301] width 7 height 7
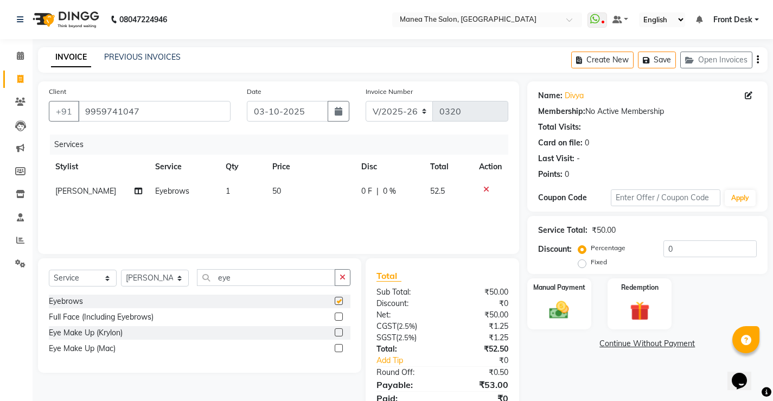
checkbox input "false"
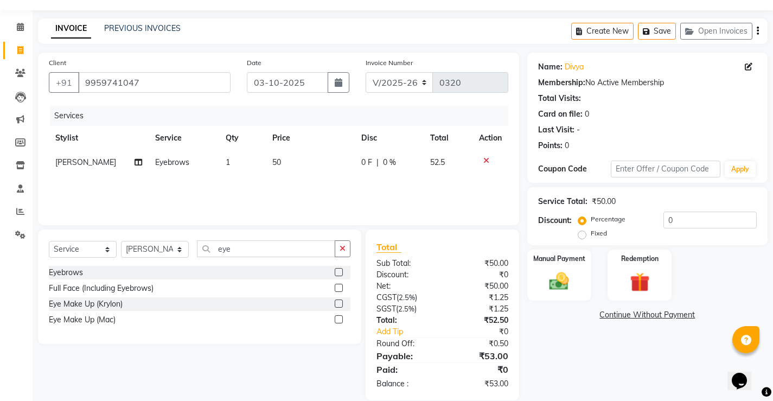
scroll to position [44, 0]
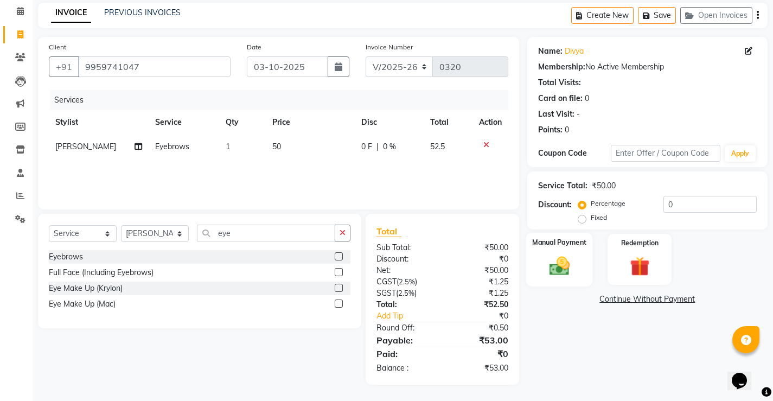
click at [546, 260] on img at bounding box center [559, 265] width 33 height 23
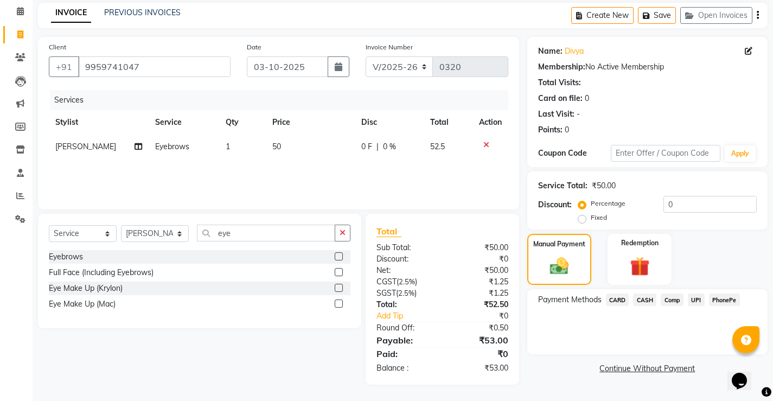
click at [724, 299] on span "PhonePe" at bounding box center [724, 300] width 31 height 12
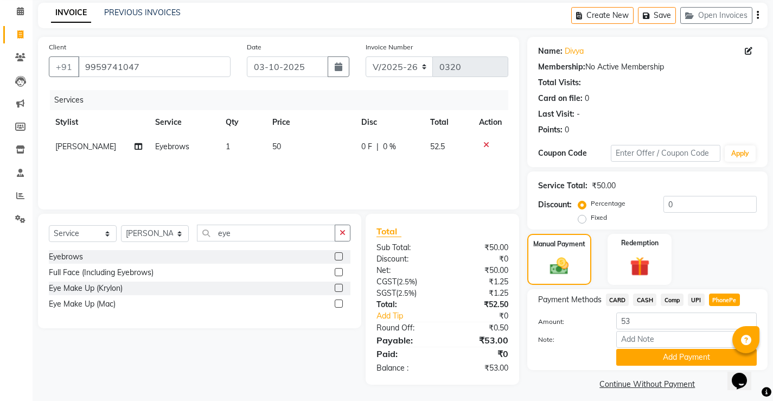
scroll to position [52, 0]
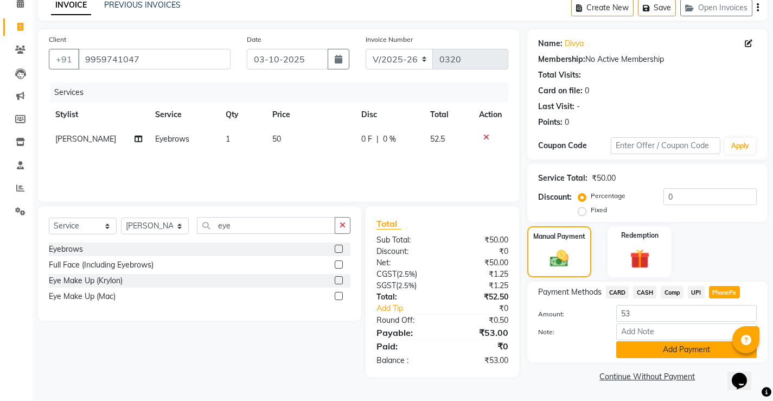
click at [645, 351] on button "Add Payment" at bounding box center [686, 349] width 141 height 17
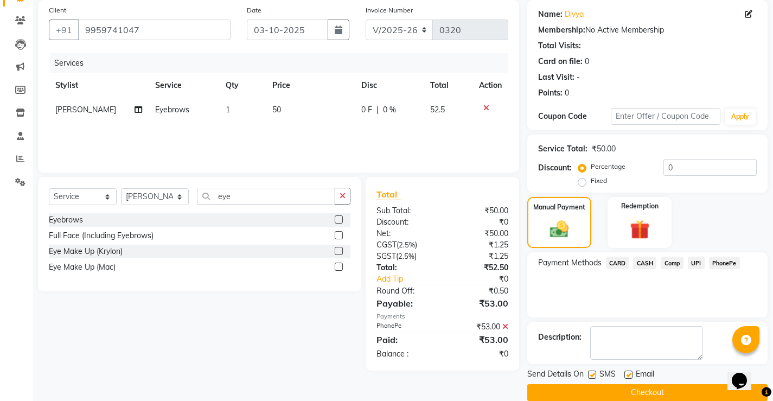
scroll to position [98, 0]
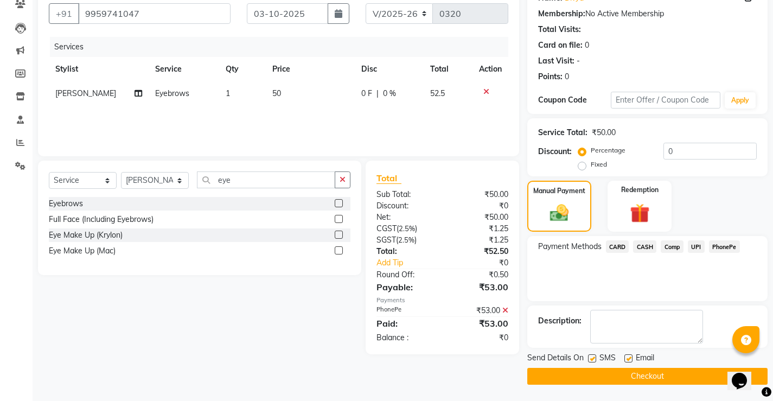
click at [638, 377] on button "Checkout" at bounding box center [647, 376] width 240 height 17
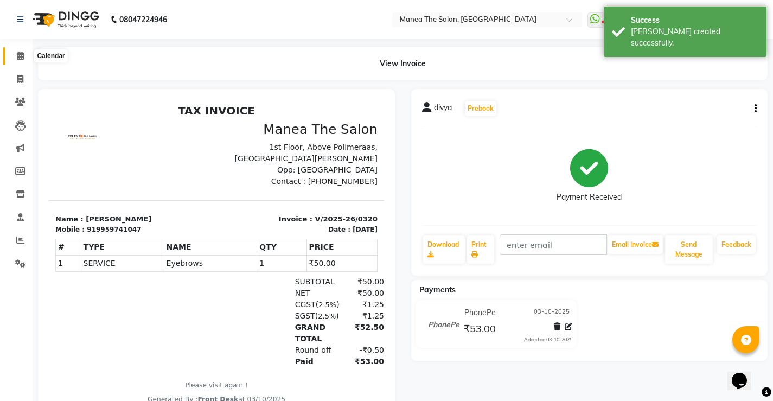
click at [18, 55] on icon at bounding box center [20, 56] width 7 height 8
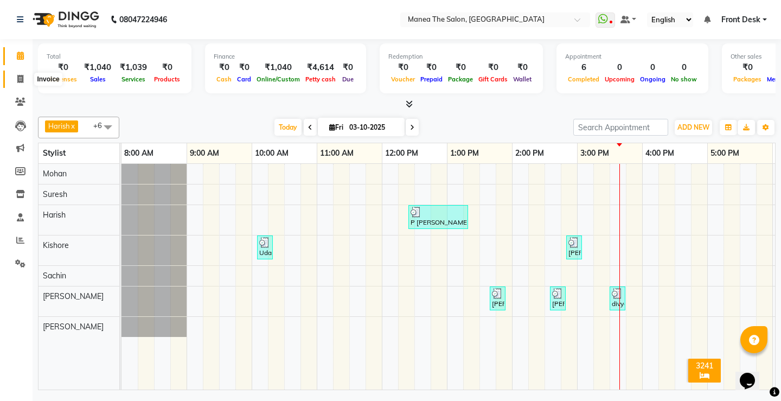
click at [23, 76] on icon at bounding box center [20, 79] width 6 height 8
select select "8986"
select select "service"
